Goal: Task Accomplishment & Management: Complete application form

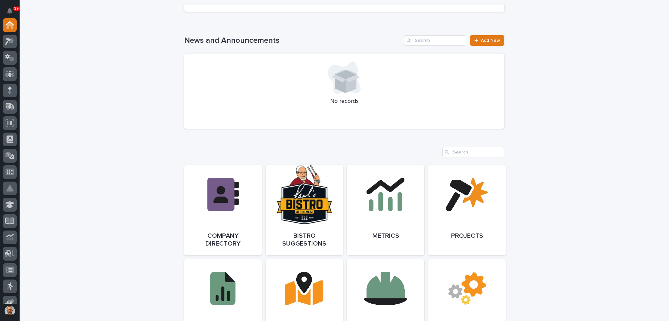
scroll to position [424, 0]
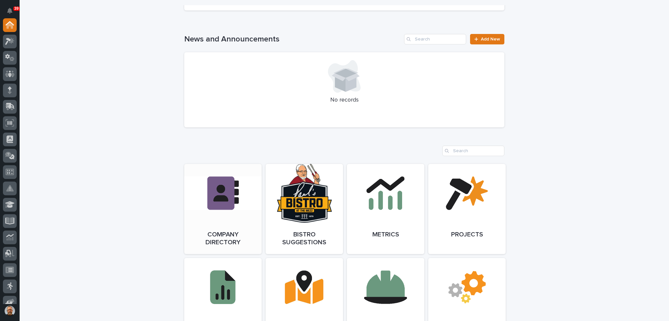
click at [222, 189] on link "Open Link" at bounding box center [222, 209] width 77 height 90
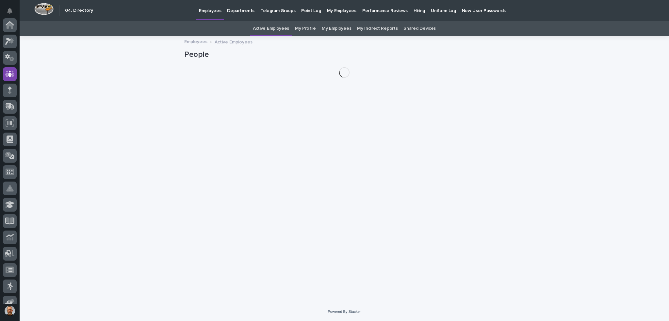
scroll to position [49, 0]
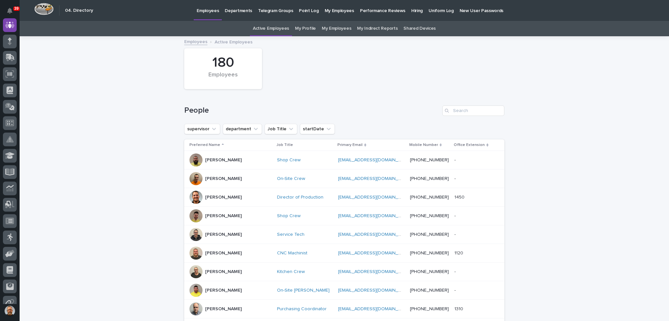
click at [411, 11] on p "Hiring" at bounding box center [416, 7] width 11 height 14
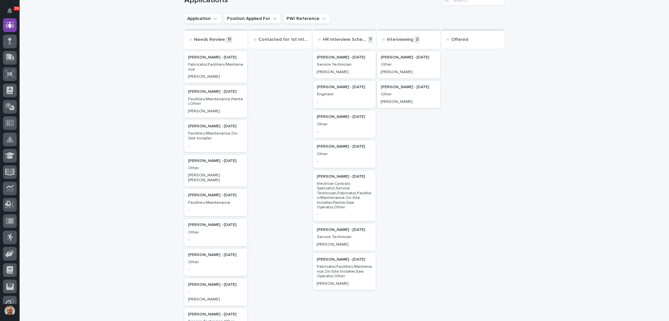
scroll to position [65, 0]
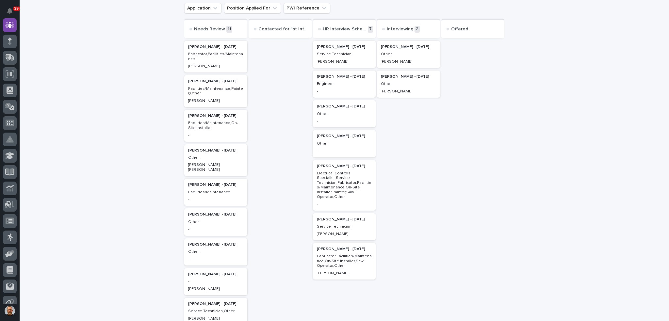
click at [357, 55] on p "Service Technician" at bounding box center [344, 54] width 55 height 5
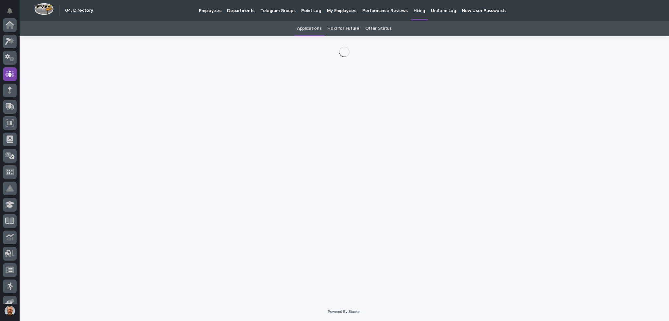
scroll to position [49, 0]
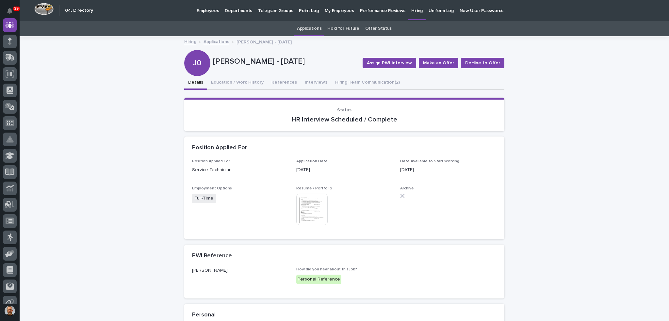
click at [320, 197] on img at bounding box center [311, 209] width 31 height 31
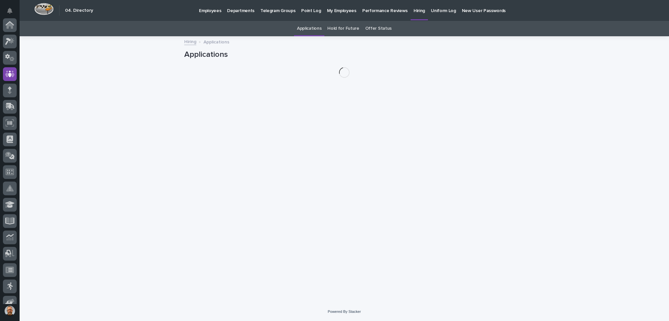
scroll to position [49, 0]
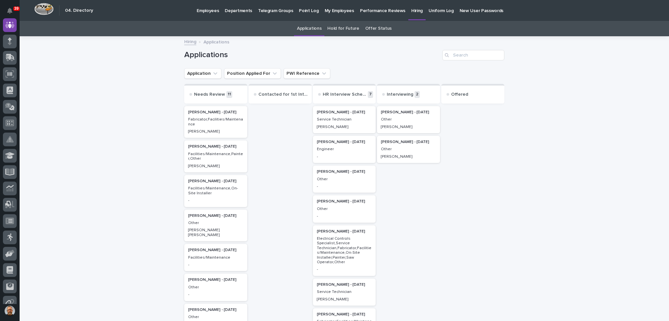
click at [357, 121] on p "Service Technician" at bounding box center [344, 119] width 55 height 5
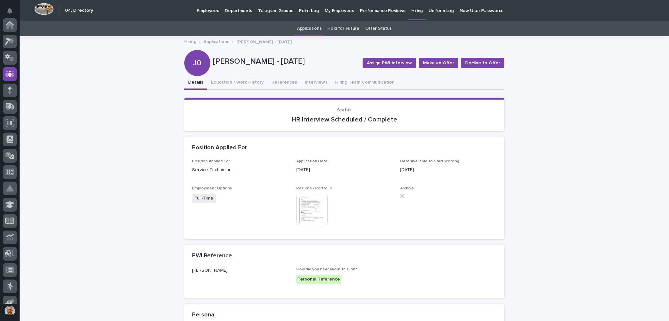
scroll to position [49, 0]
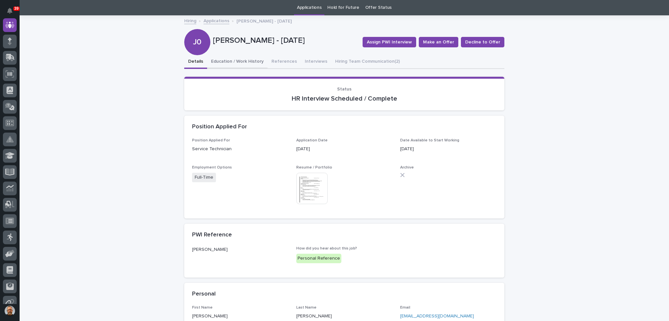
click at [229, 62] on button "Education / Work History" at bounding box center [237, 62] width 60 height 14
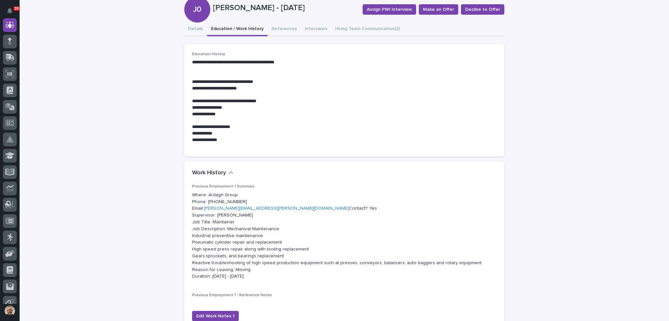
scroll to position [21, 0]
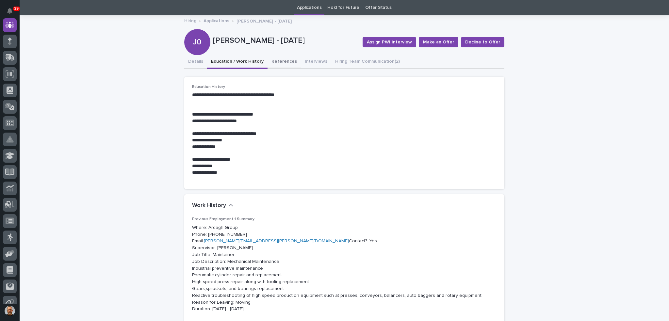
click at [277, 60] on button "References" at bounding box center [283, 62] width 33 height 14
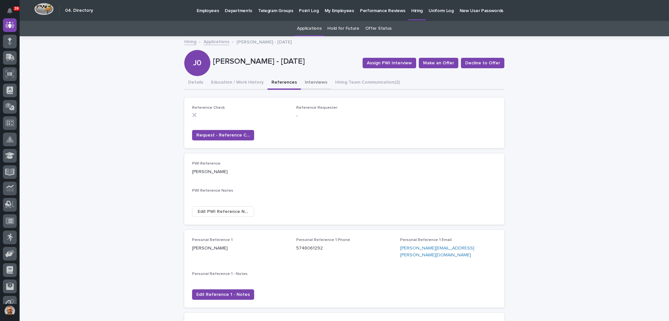
click at [311, 83] on button "Interviews" at bounding box center [316, 83] width 30 height 14
